Goal: Task Accomplishment & Management: Complete application form

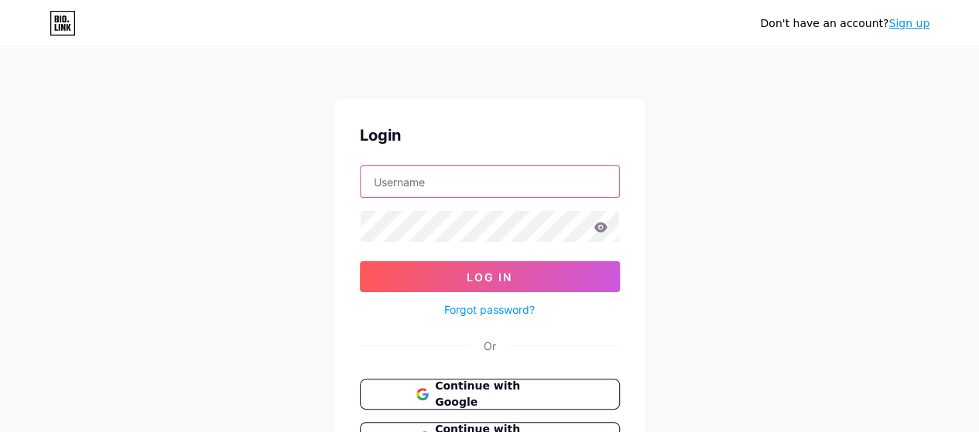
click at [430, 183] on input "text" at bounding box center [489, 181] width 258 height 31
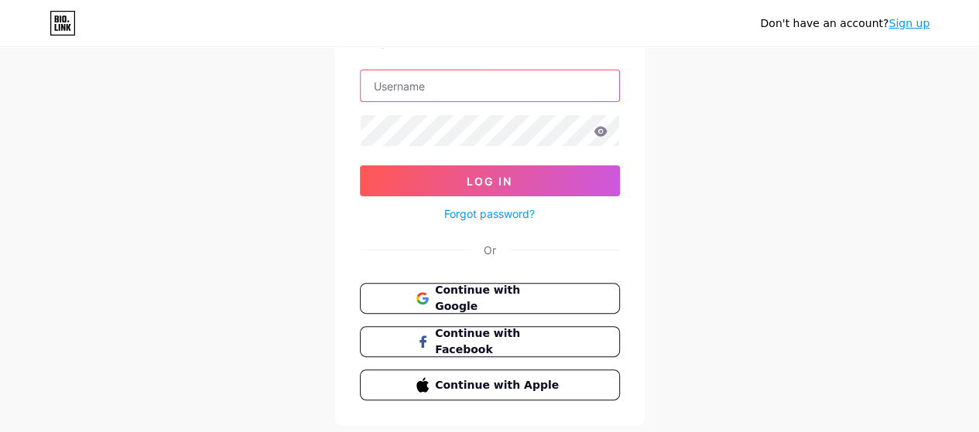
scroll to position [135, 0]
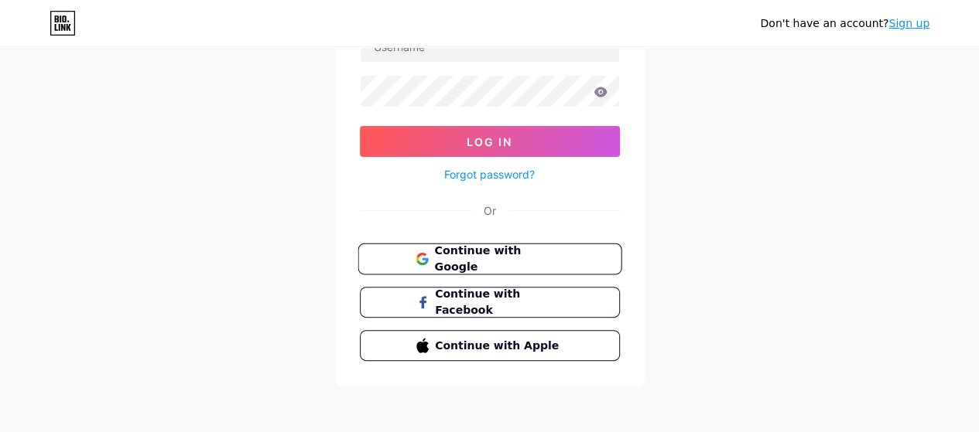
click at [512, 253] on span "Continue with Google" at bounding box center [498, 259] width 129 height 33
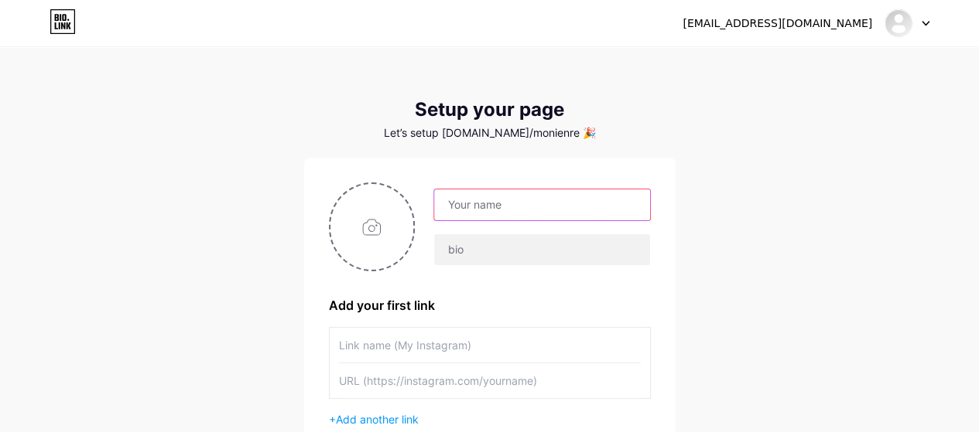
click at [520, 204] on input "text" at bounding box center [541, 205] width 215 height 31
type input "Moni En Remoto"
click at [376, 228] on input "file" at bounding box center [372, 227] width 84 height 86
type input "C:\fakepath\Logo Moni En Remoto v1.png"
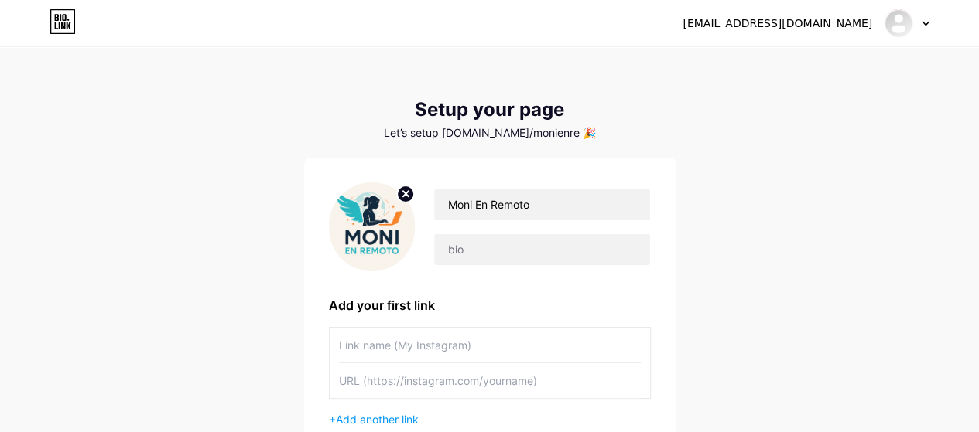
click at [374, 344] on input "text" at bounding box center [490, 345] width 302 height 35
paste input "[URL][DOMAIN_NAME]"
click at [442, 383] on input "text" at bounding box center [490, 381] width 302 height 35
click at [568, 379] on input "text" at bounding box center [490, 381] width 302 height 35
click at [484, 380] on input "text" at bounding box center [490, 381] width 302 height 35
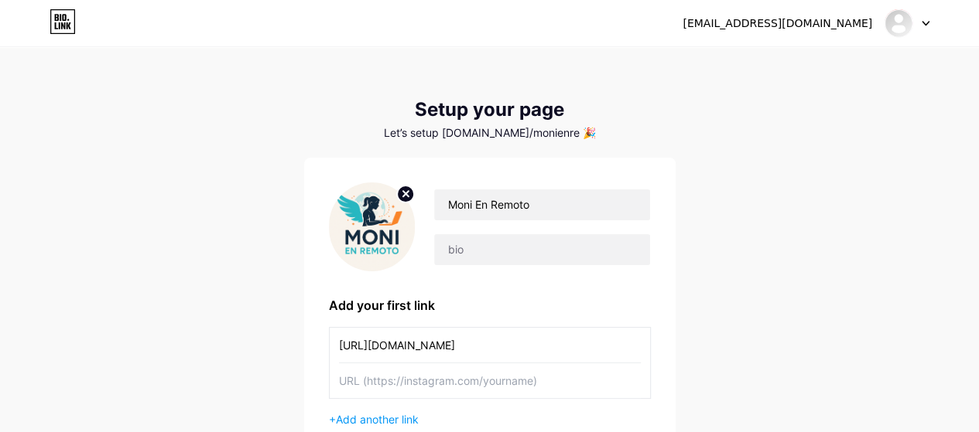
type input "[URL][DOMAIN_NAME]"
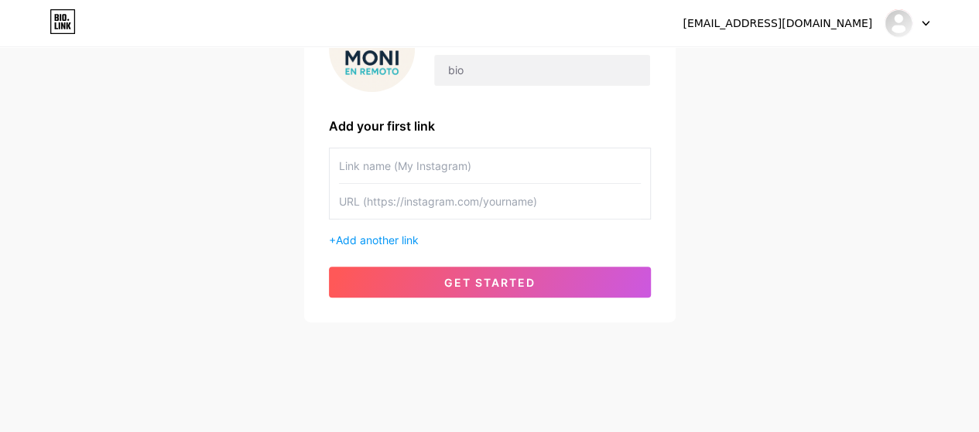
scroll to position [179, 0]
click at [413, 166] on input "text" at bounding box center [490, 166] width 302 height 35
type input "Moni En Remoto"
paste input "[URL][DOMAIN_NAME]"
type input "[URL][DOMAIN_NAME]"
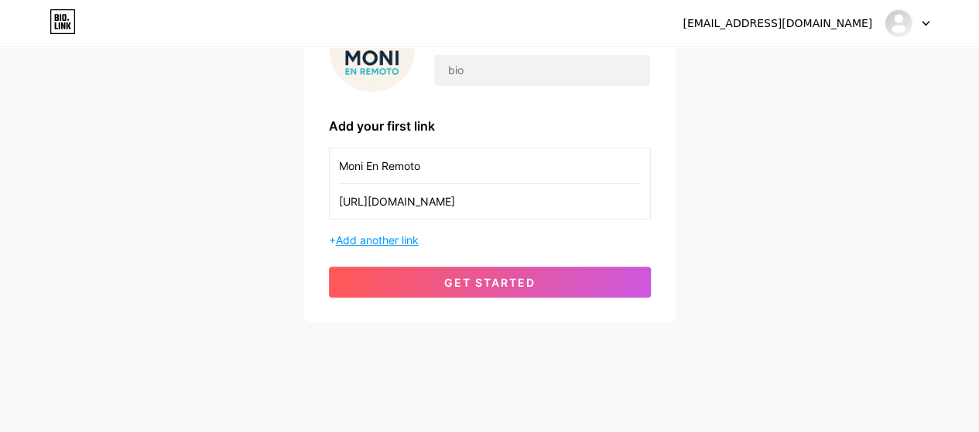
click at [377, 237] on span "Add another link" at bounding box center [377, 240] width 83 height 13
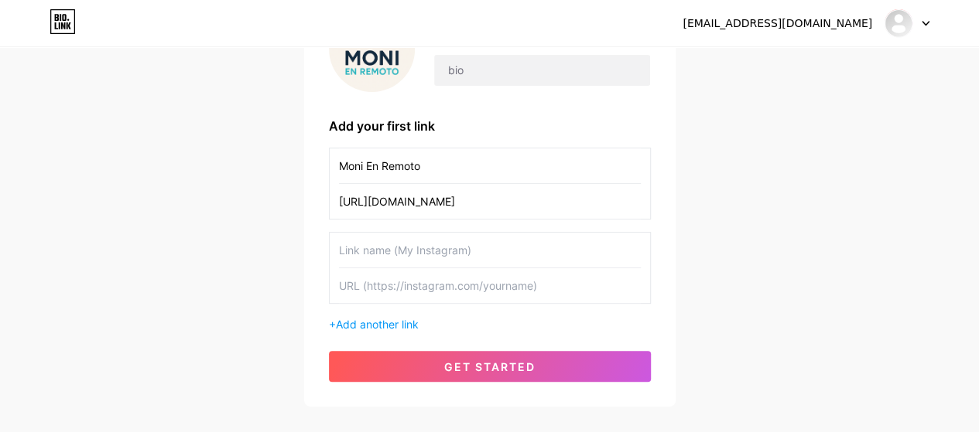
click at [377, 251] on input "text" at bounding box center [490, 250] width 302 height 35
drag, startPoint x: 410, startPoint y: 168, endPoint x: 251, endPoint y: 166, distance: 158.6
click at [251, 166] on div "[EMAIL_ADDRESS][DOMAIN_NAME] Dashboard Logout Setup your page Let’s setup [DOMA…" at bounding box center [489, 139] width 979 height 636
type input "Instagram"
click at [364, 248] on input "text" at bounding box center [490, 250] width 302 height 35
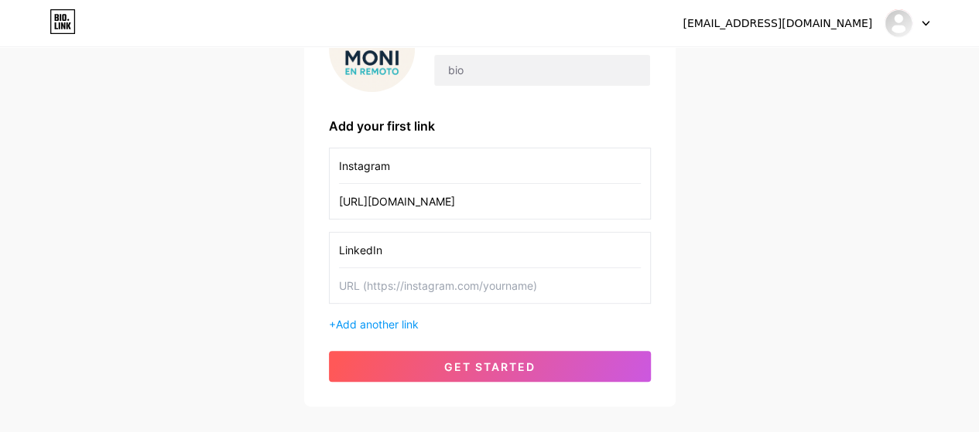
type input "LinkedIn"
click at [361, 282] on input "text" at bounding box center [490, 285] width 302 height 35
paste input "[URL][DOMAIN_NAME]"
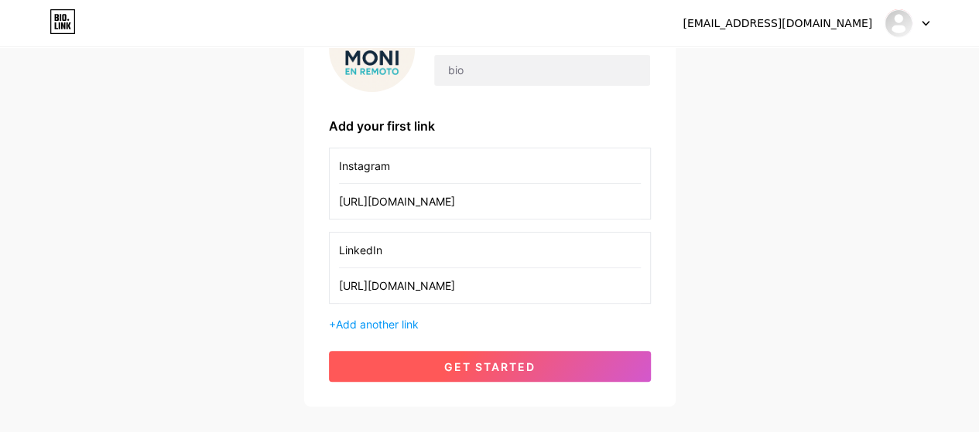
type input "[URL][DOMAIN_NAME]"
click at [538, 362] on button "get started" at bounding box center [490, 366] width 322 height 31
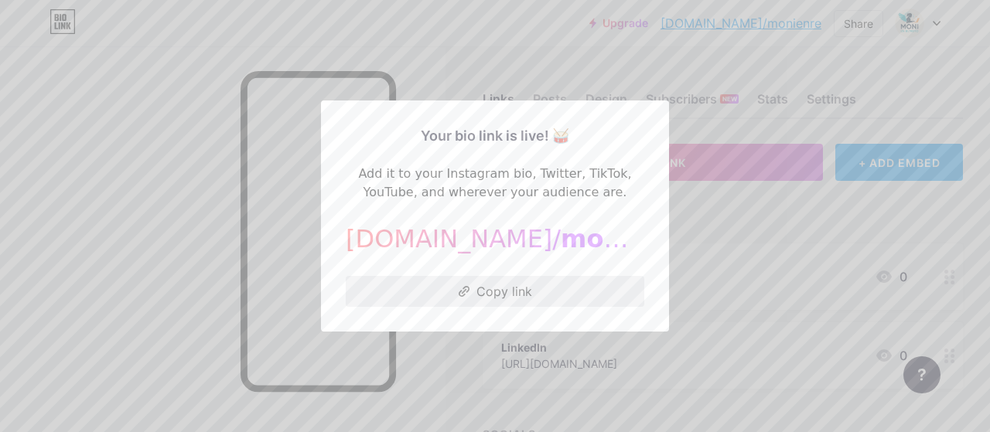
click at [509, 290] on button "Copy link" at bounding box center [495, 291] width 299 height 31
click at [721, 219] on div at bounding box center [495, 216] width 990 height 432
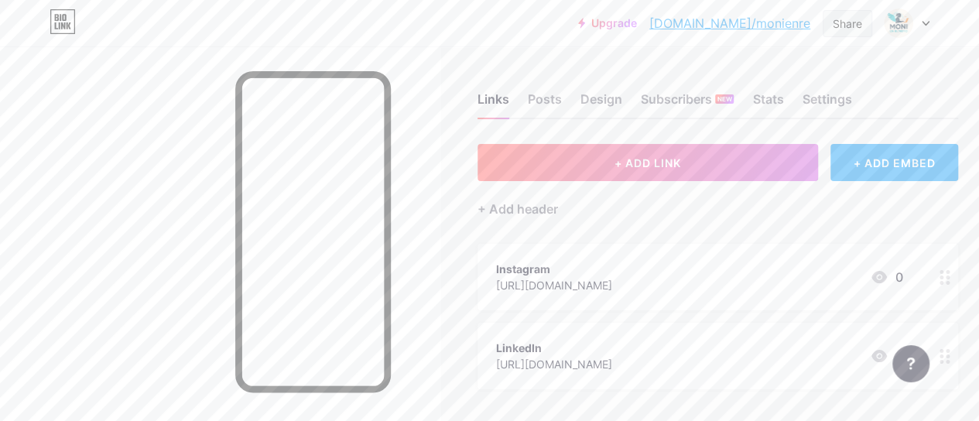
click at [849, 29] on div "Share" at bounding box center [846, 23] width 29 height 16
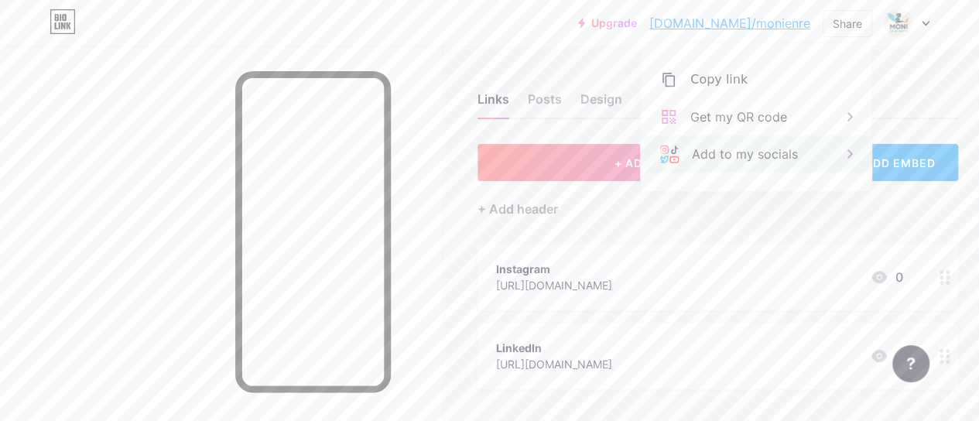
click at [847, 154] on icon at bounding box center [849, 154] width 19 height 19
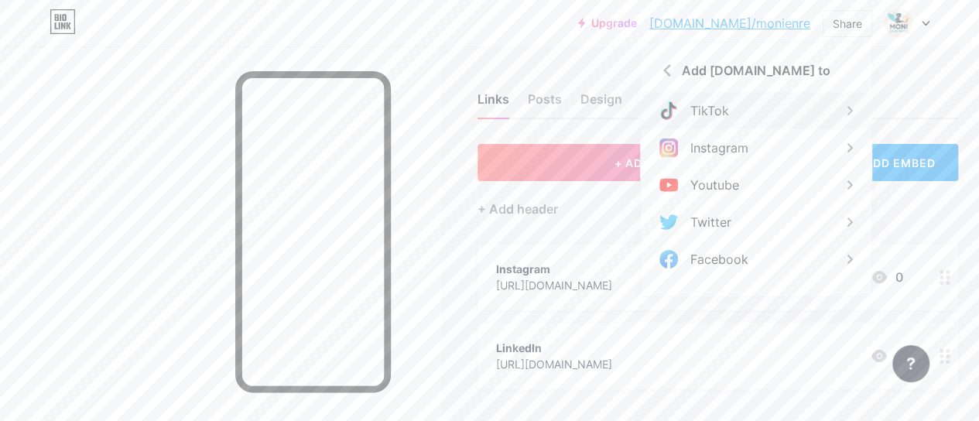
click at [846, 102] on icon at bounding box center [849, 110] width 19 height 19
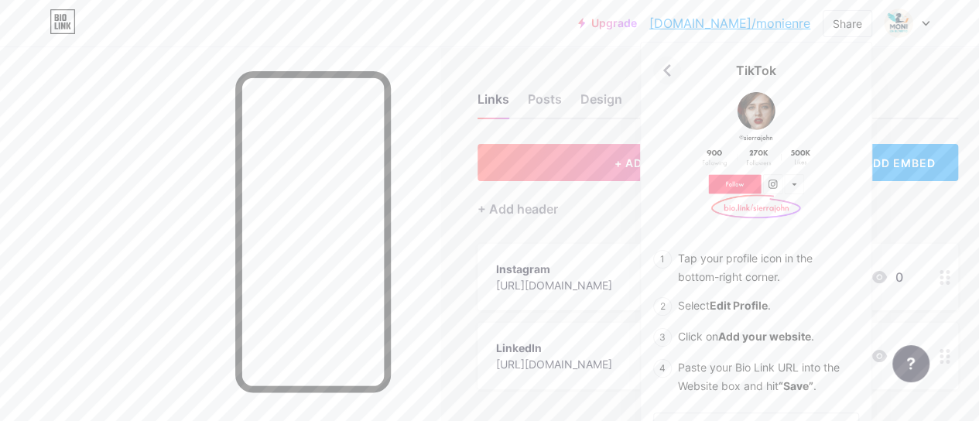
click at [667, 67] on icon at bounding box center [667, 70] width 8 height 12
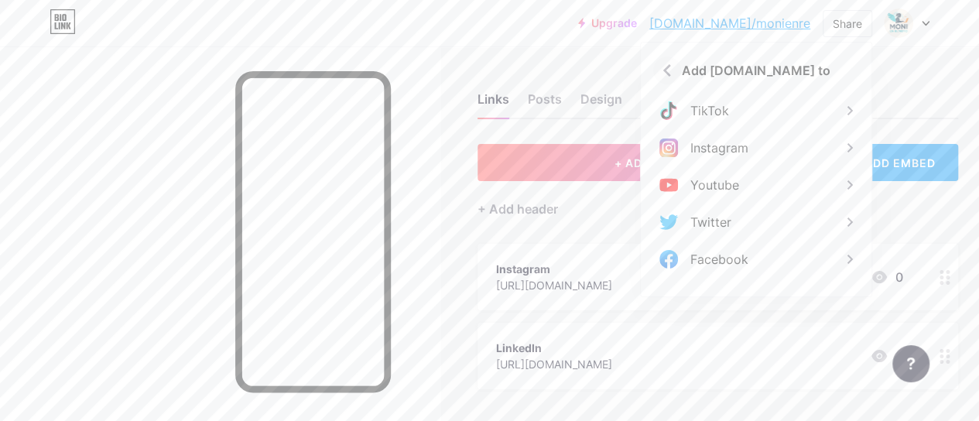
click at [667, 66] on icon at bounding box center [667, 70] width 8 height 12
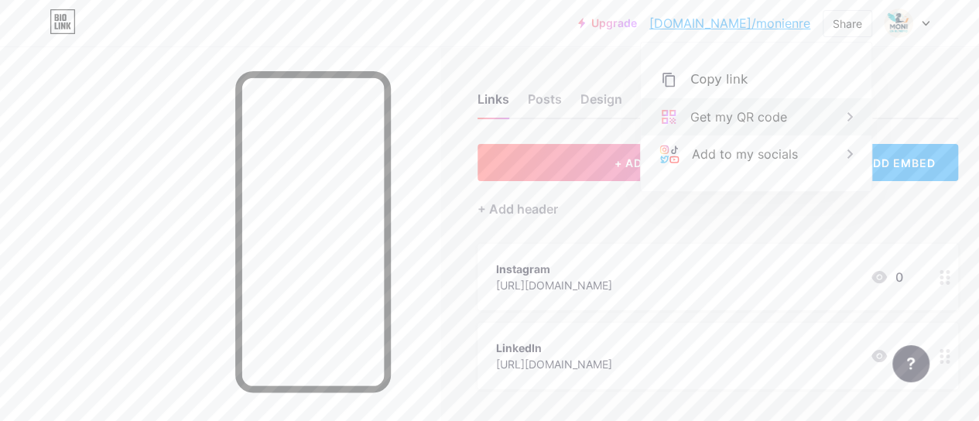
click at [851, 114] on icon at bounding box center [849, 117] width 19 height 19
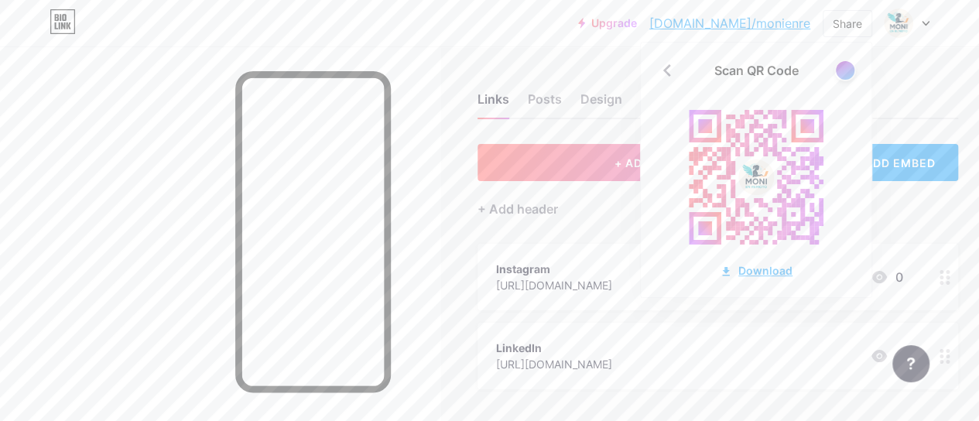
click at [763, 268] on div "Download" at bounding box center [755, 270] width 73 height 16
click at [455, 32] on div "Upgrade [DOMAIN_NAME]/monien... [DOMAIN_NAME]/monienre Share Scan QR Code Downl…" at bounding box center [489, 23] width 979 height 28
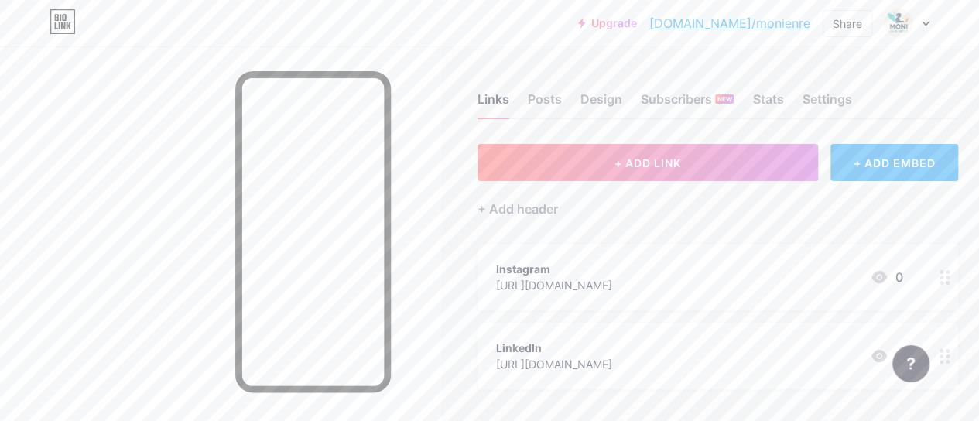
click at [511, 29] on div "Upgrade [DOMAIN_NAME]/monien... [DOMAIN_NAME]/monienre Share Switch accounts Mo…" at bounding box center [489, 23] width 979 height 28
